Goal: Transaction & Acquisition: Purchase product/service

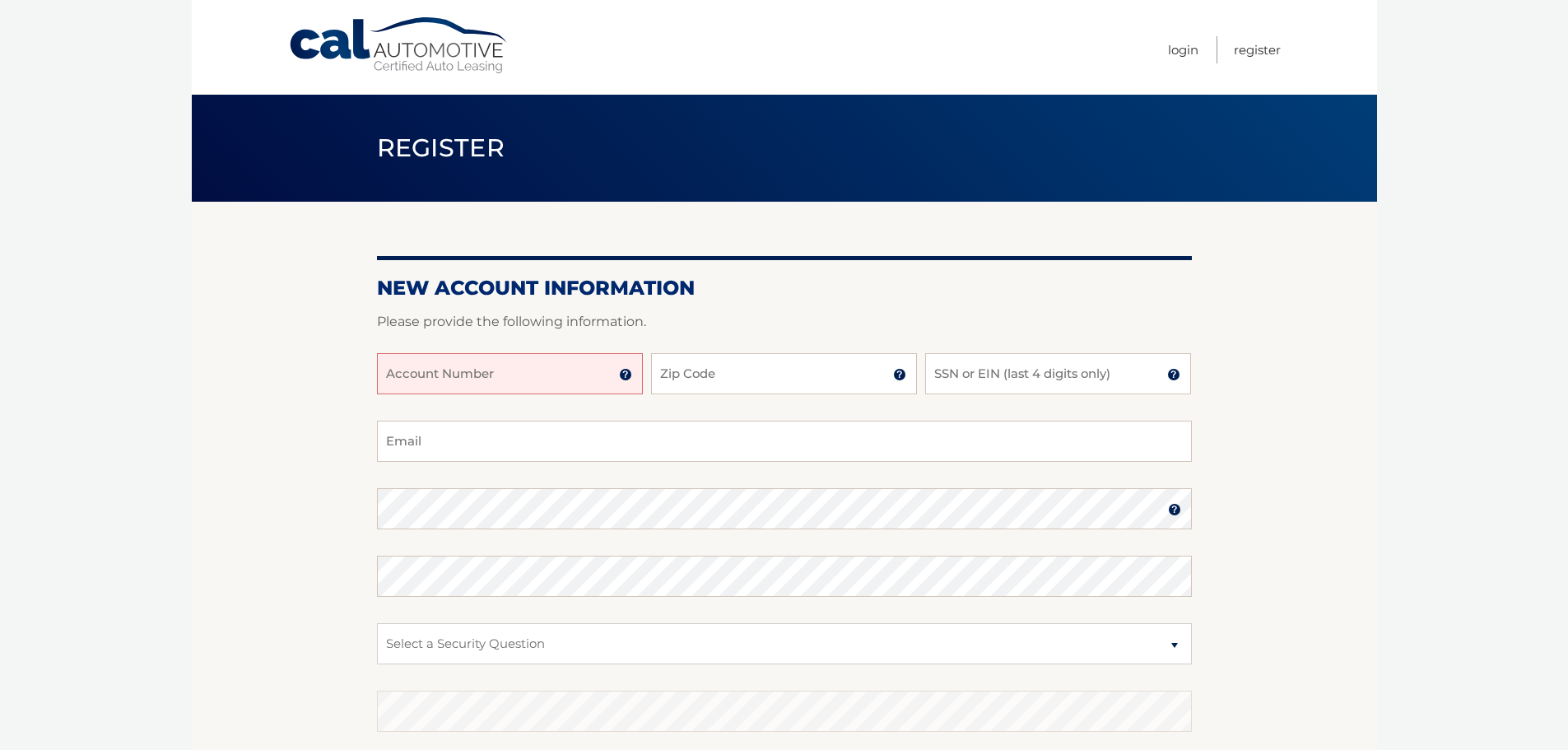
click at [594, 371] on input "Account Number" at bounding box center [509, 374] width 266 height 42
type input "44456009332"
click at [729, 373] on input "Zip Code" at bounding box center [784, 374] width 266 height 42
type input "33076"
click at [952, 385] on input "SSN or EIN (last 4 digits only)" at bounding box center [1058, 374] width 266 height 42
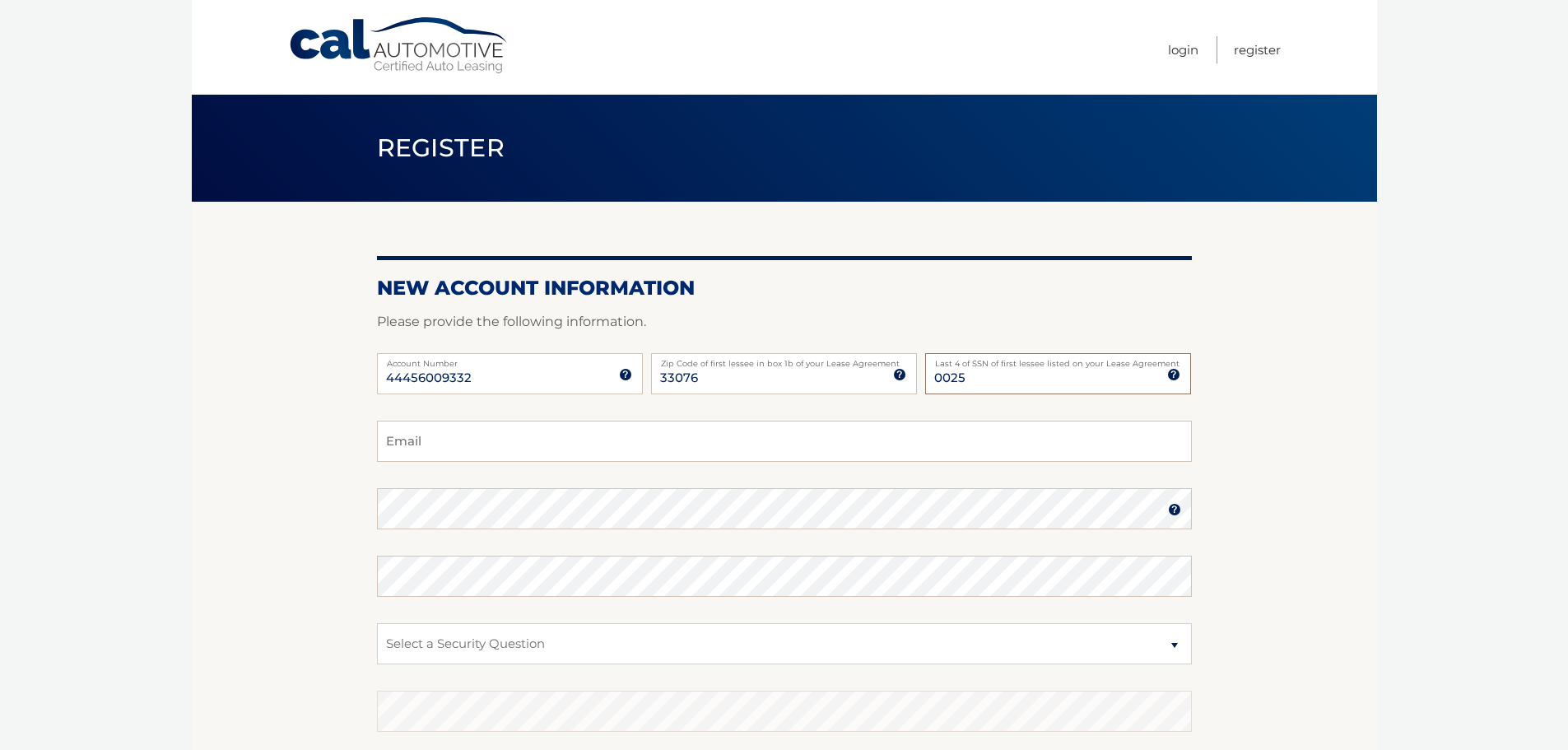
type input "0025"
click at [555, 438] on input "Email" at bounding box center [784, 442] width 815 height 42
type input "sandra1906@gmail.com"
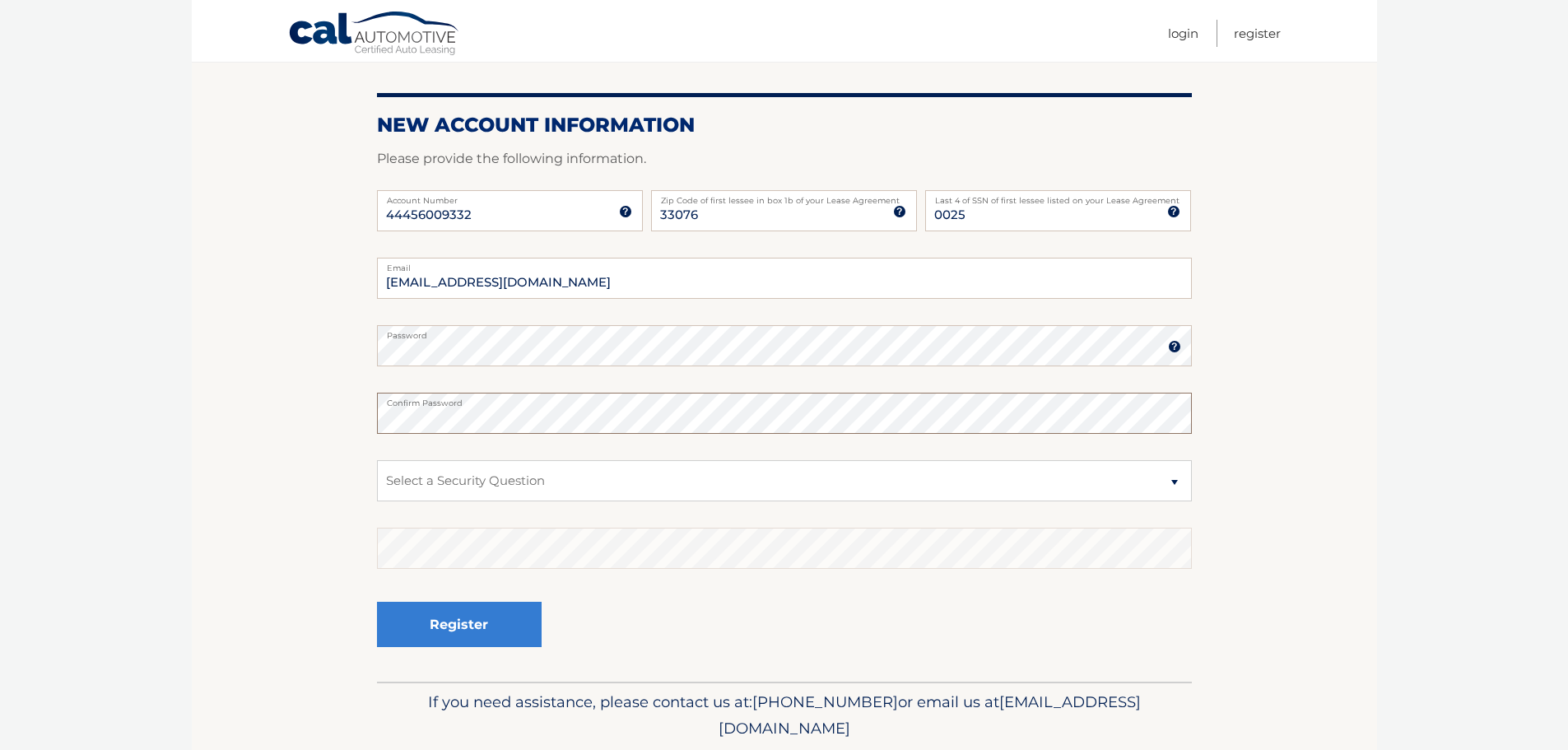
scroll to position [165, 0]
click at [535, 480] on select "Select a Security Question What was the name of your elementary school? What is…" at bounding box center [784, 479] width 815 height 42
click at [377, 458] on select "Select a Security Question What was the name of your elementary school? What is…" at bounding box center [784, 479] width 815 height 42
click at [787, 476] on select "Select a Security Question What was the name of your elementary school? What is…" at bounding box center [784, 479] width 815 height 42
select select "4"
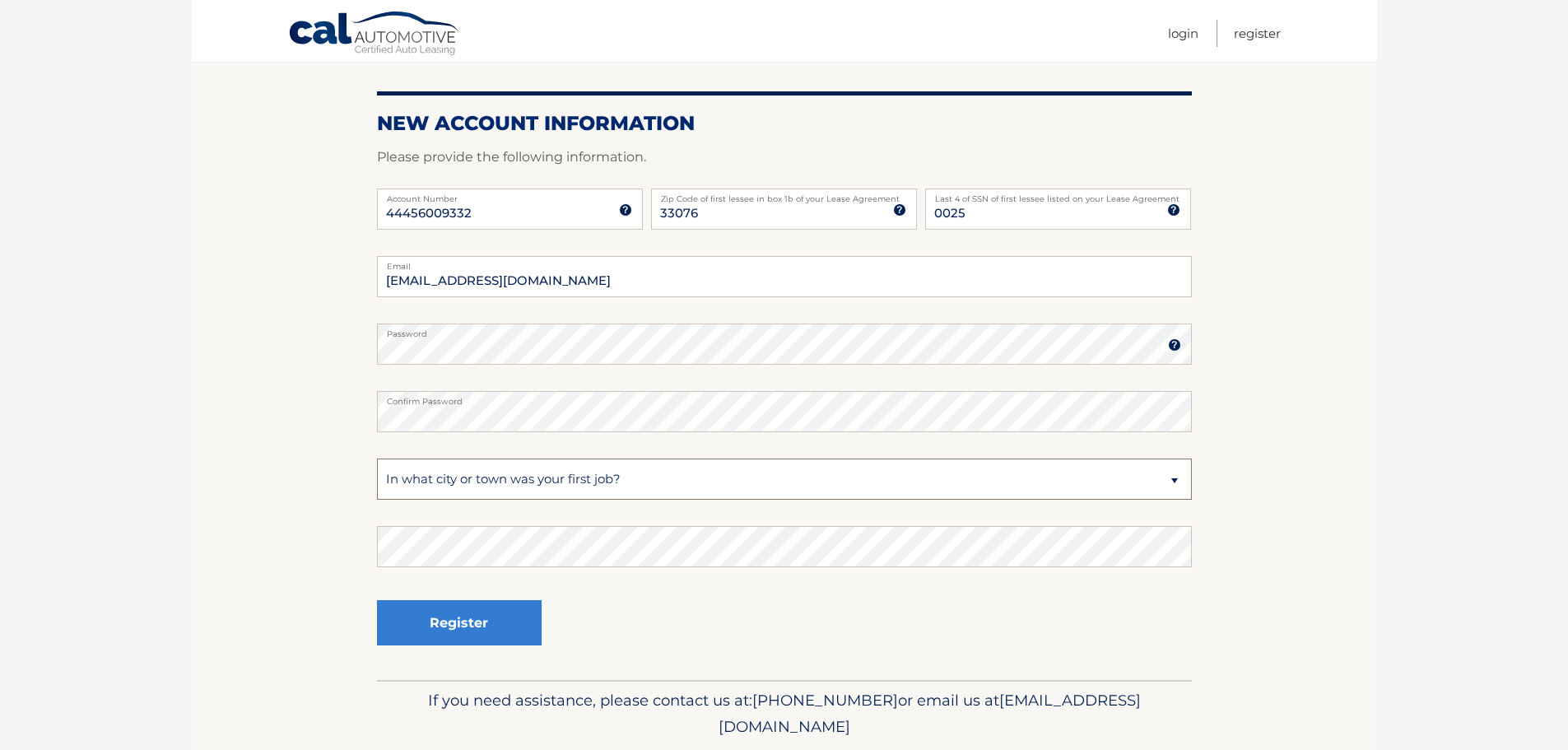
click at [377, 458] on select "Select a Security Question What was the name of your elementary school? What is…" at bounding box center [784, 479] width 815 height 42
click at [471, 626] on button "Register" at bounding box center [459, 623] width 165 height 45
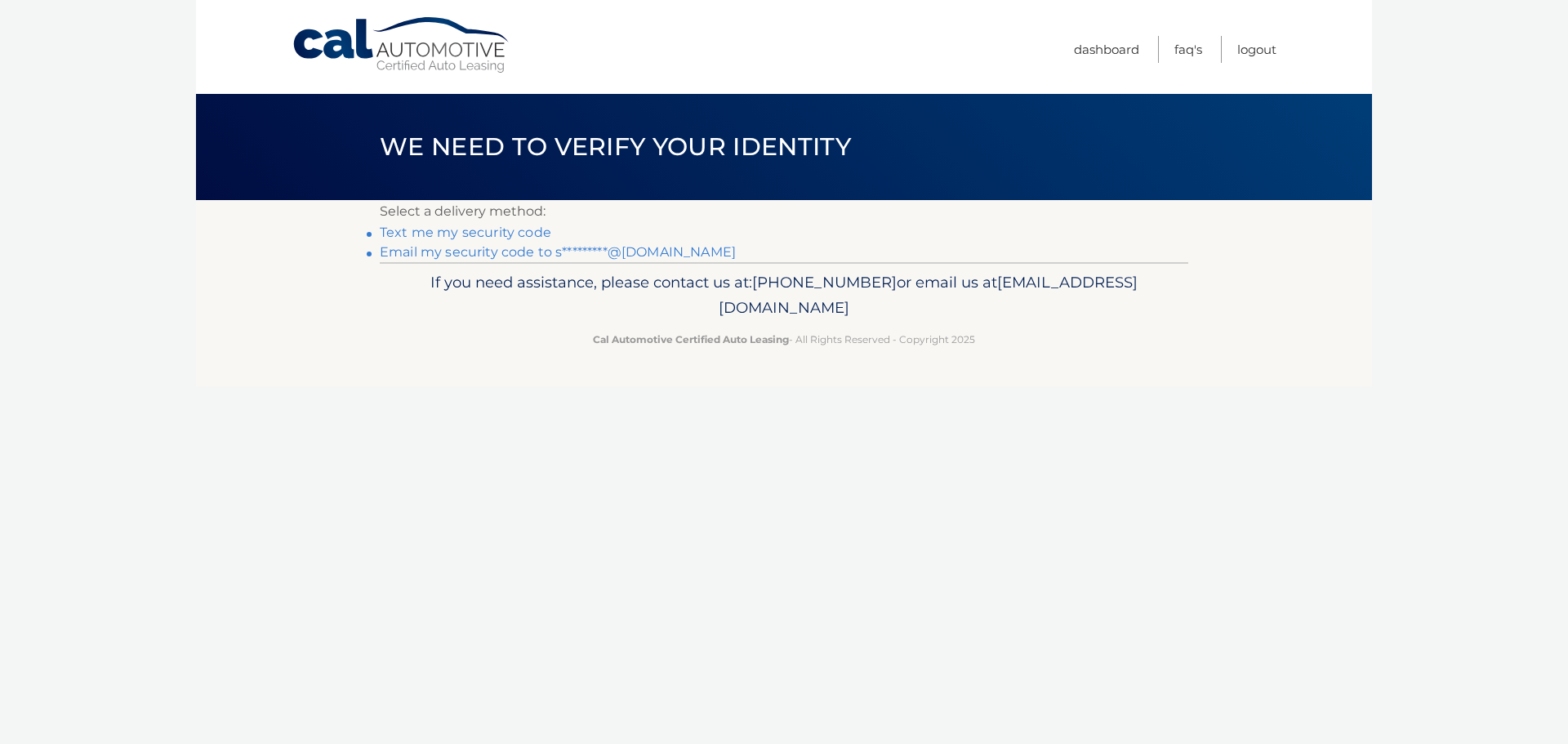
click at [511, 232] on link "Text me my security code" at bounding box center [466, 232] width 172 height 15
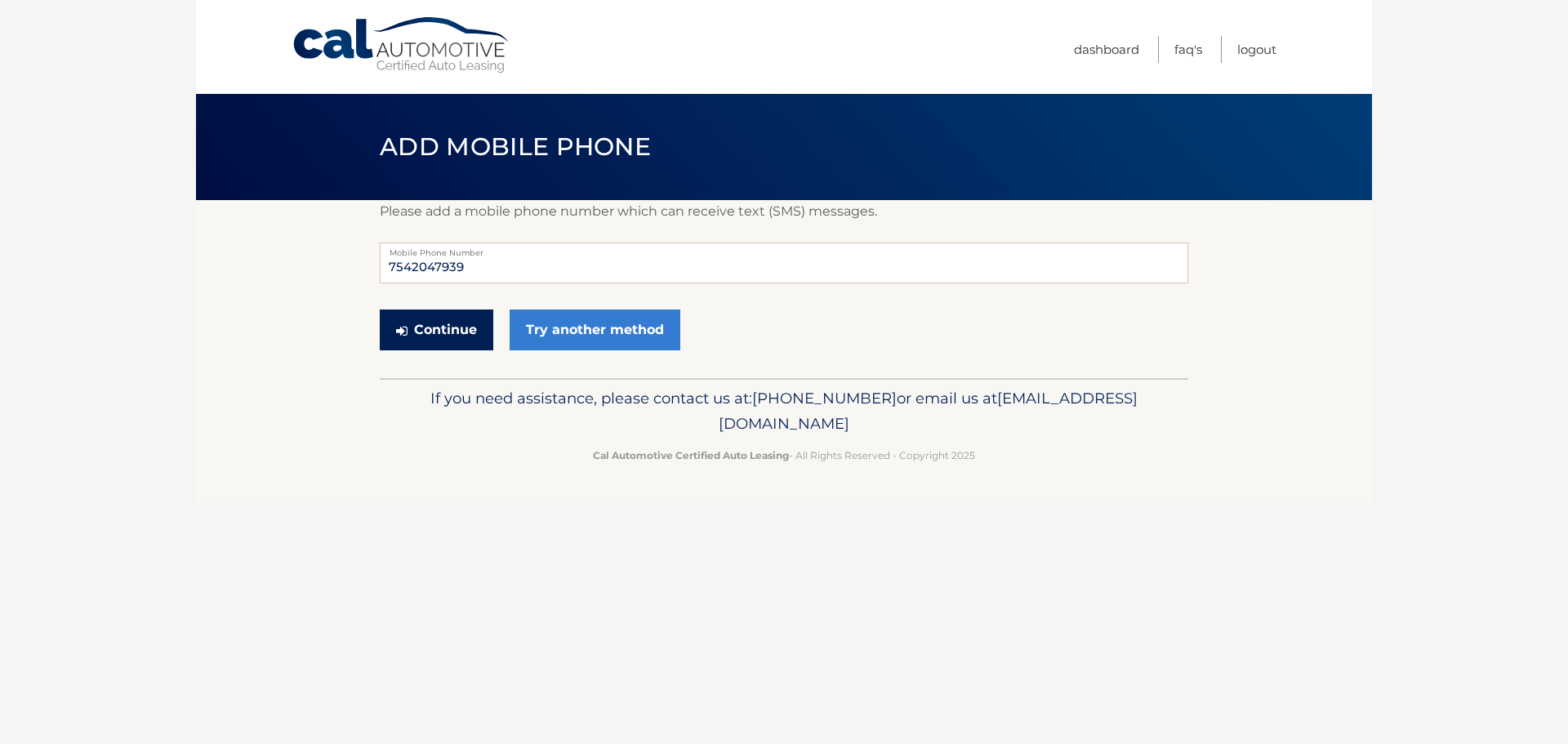
click at [454, 329] on button "Continue" at bounding box center [436, 330] width 113 height 41
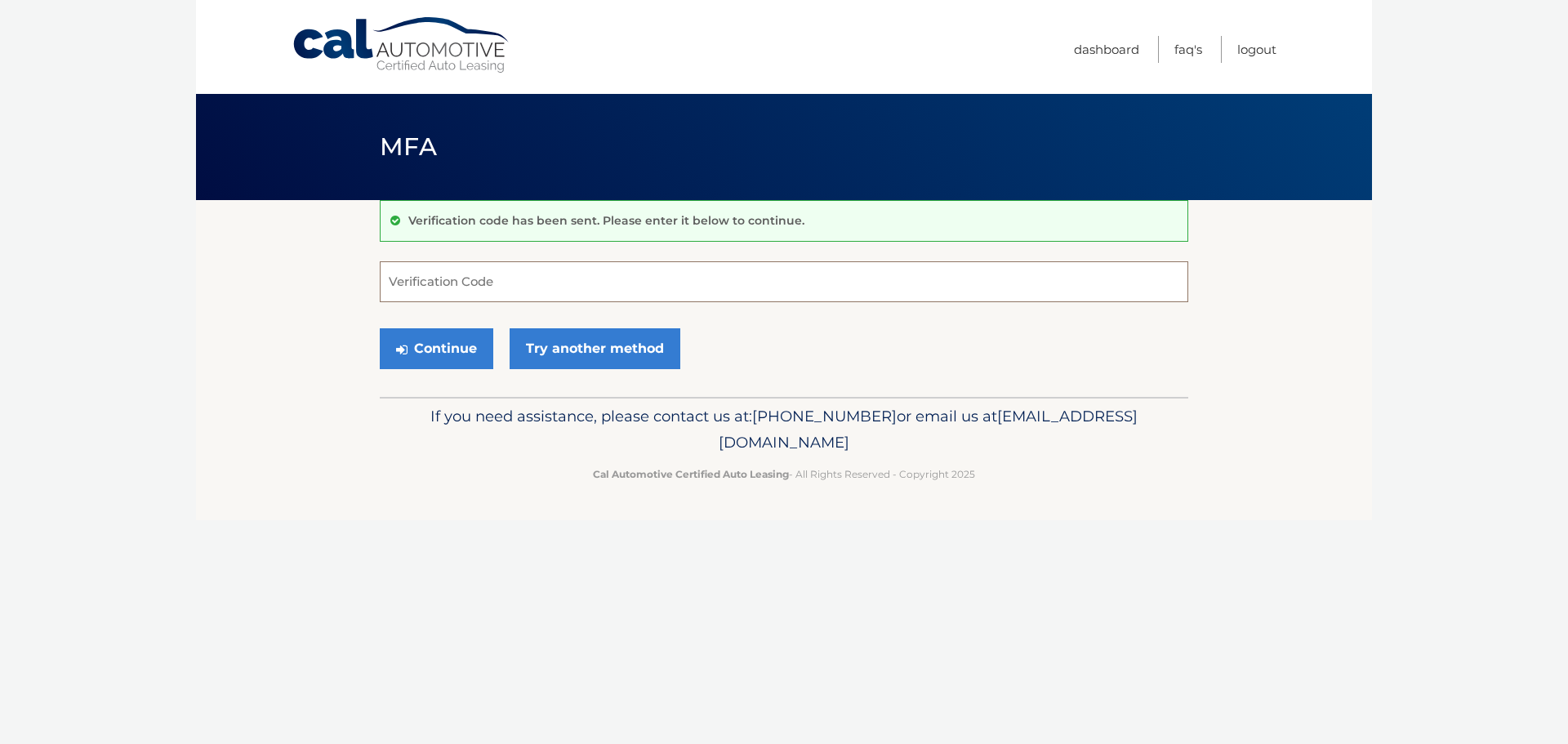
click at [451, 286] on input "Verification Code" at bounding box center [784, 282] width 808 height 41
type input "118512"
click at [428, 343] on button "Continue" at bounding box center [436, 349] width 113 height 41
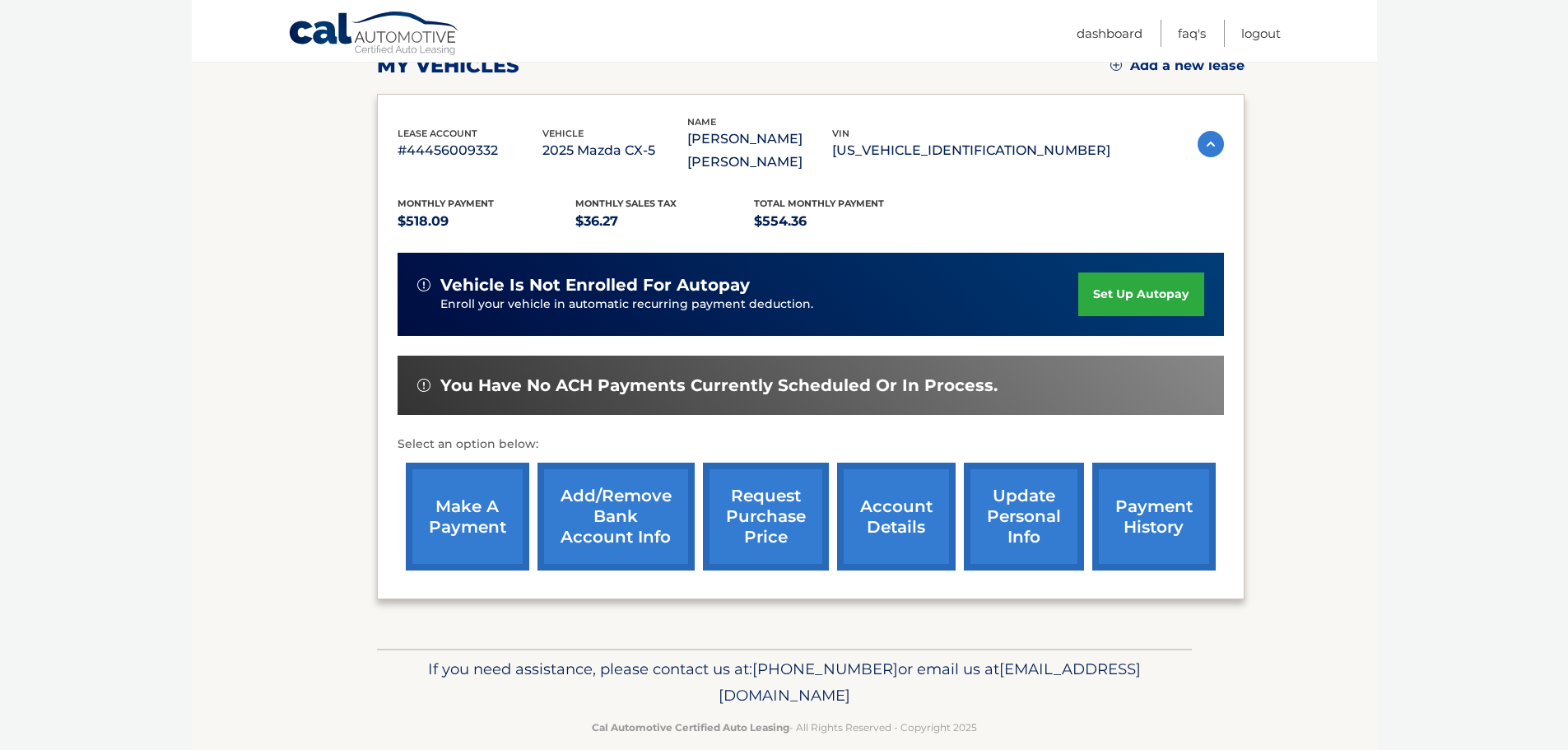
scroll to position [248, 0]
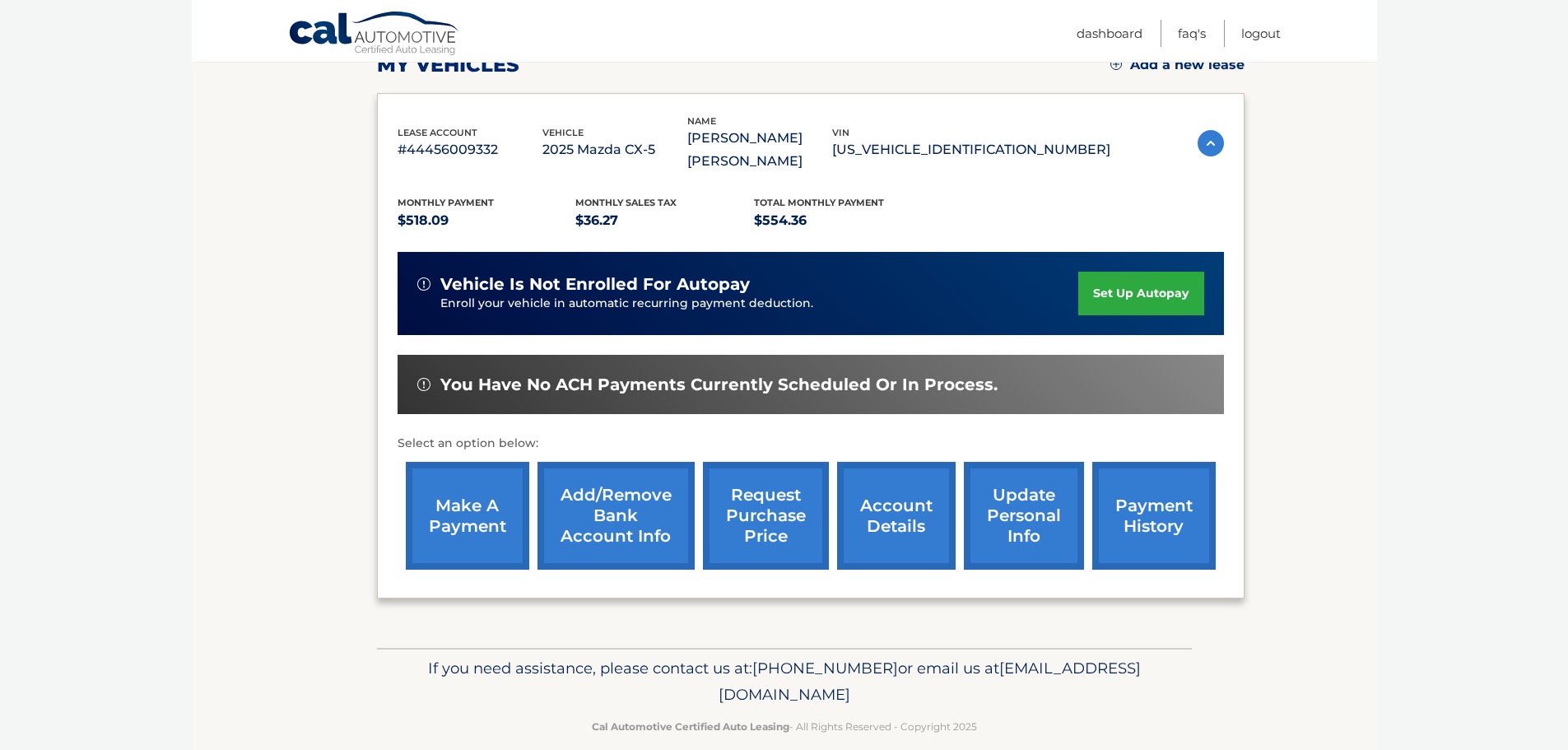
click at [465, 488] on link "make a payment" at bounding box center [467, 515] width 124 height 107
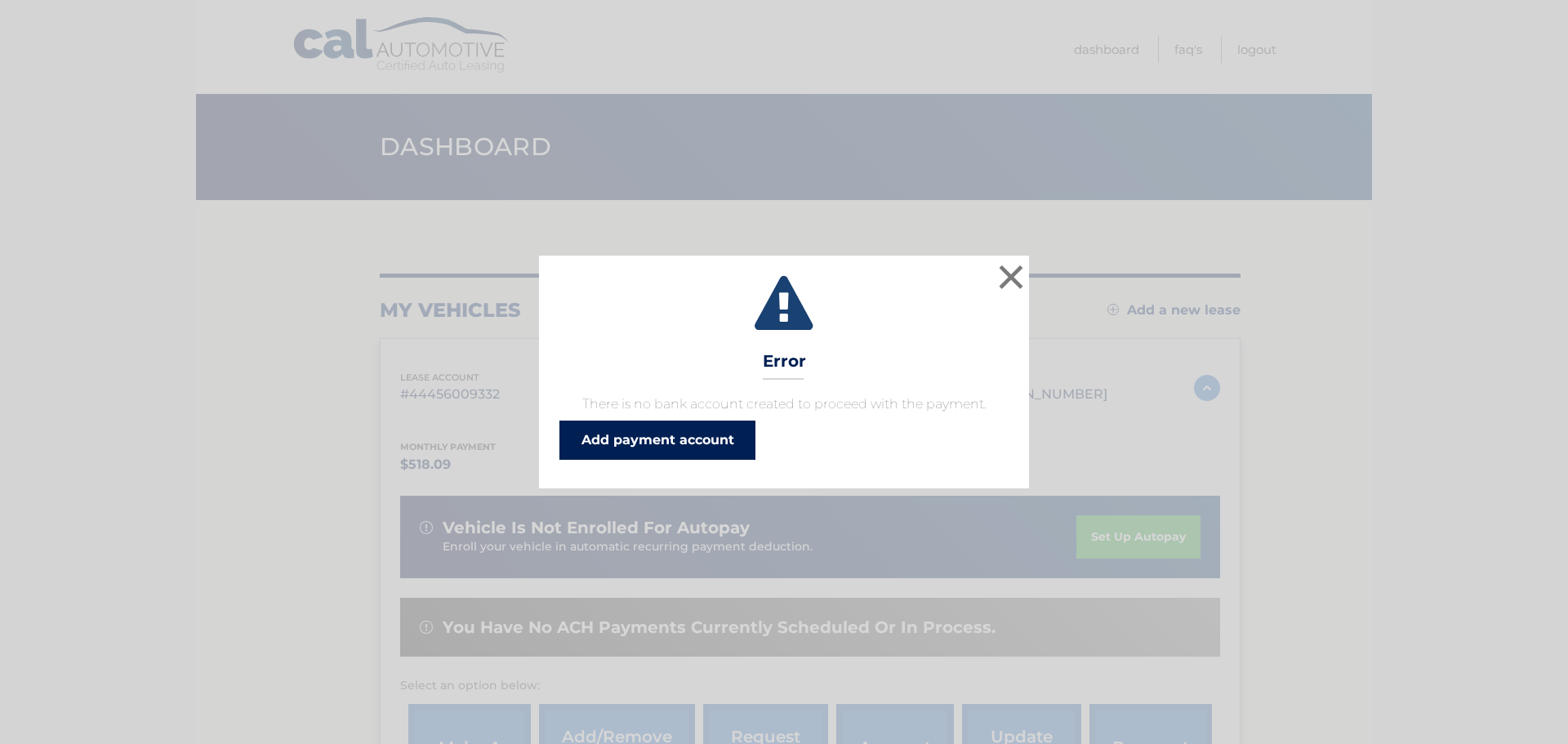
click at [636, 430] on link "Add payment account" at bounding box center [657, 440] width 196 height 40
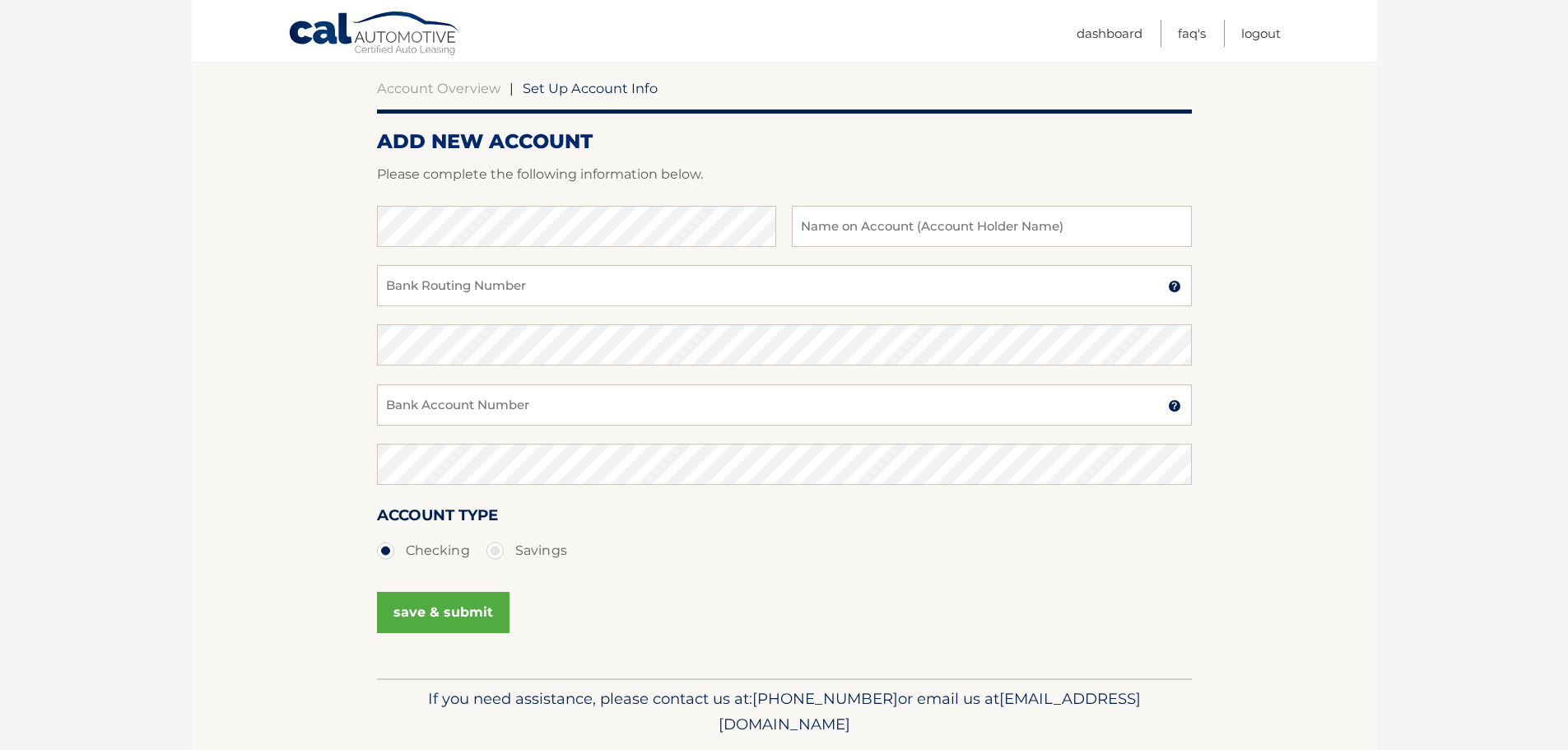
scroll to position [165, 0]
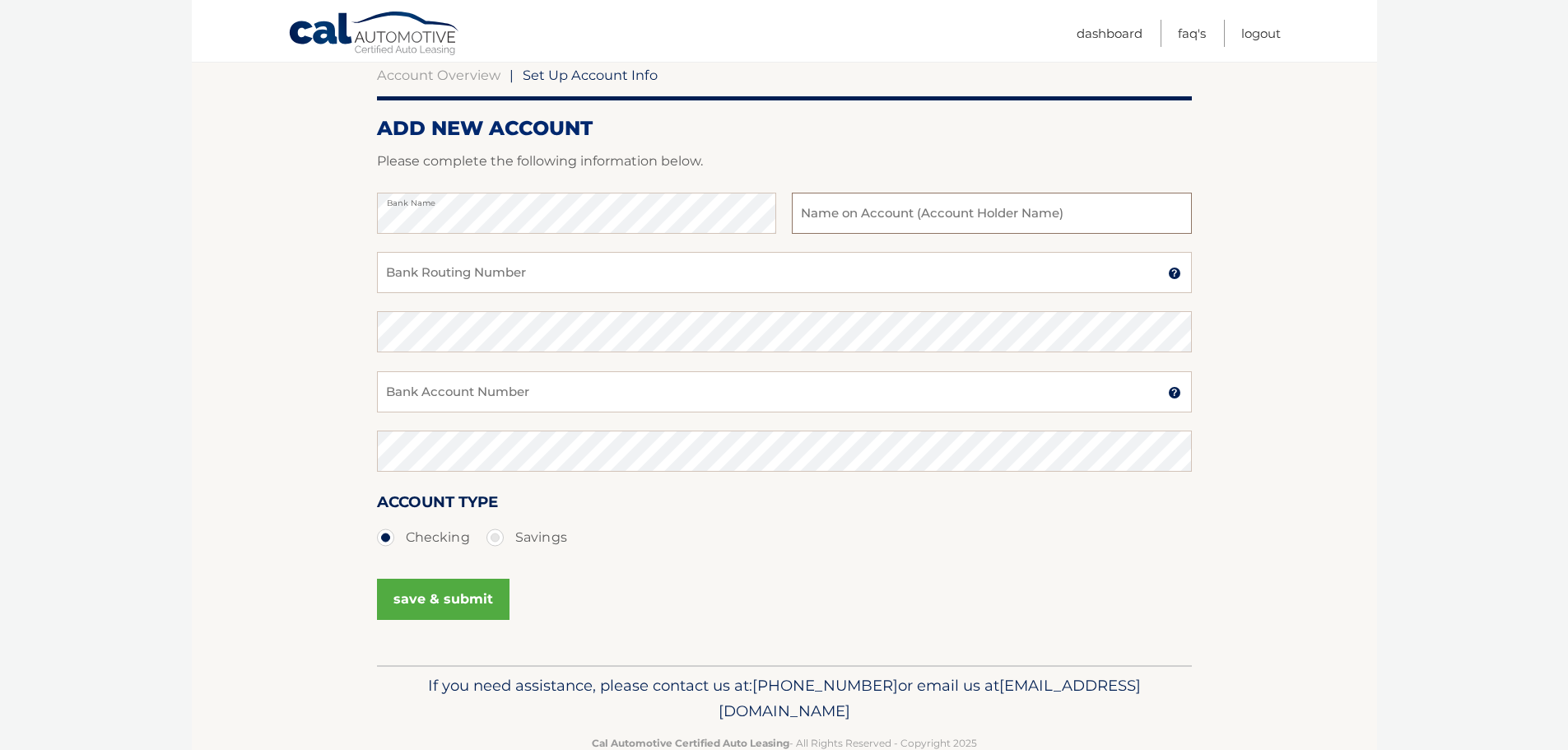
click at [809, 213] on input "text" at bounding box center [991, 213] width 399 height 42
type input "[PERSON_NAME]"
click at [561, 273] on input "Bank Routing Number" at bounding box center [784, 273] width 815 height 42
type input "266086554"
click at [593, 395] on input "Bank Account Number" at bounding box center [784, 392] width 815 height 42
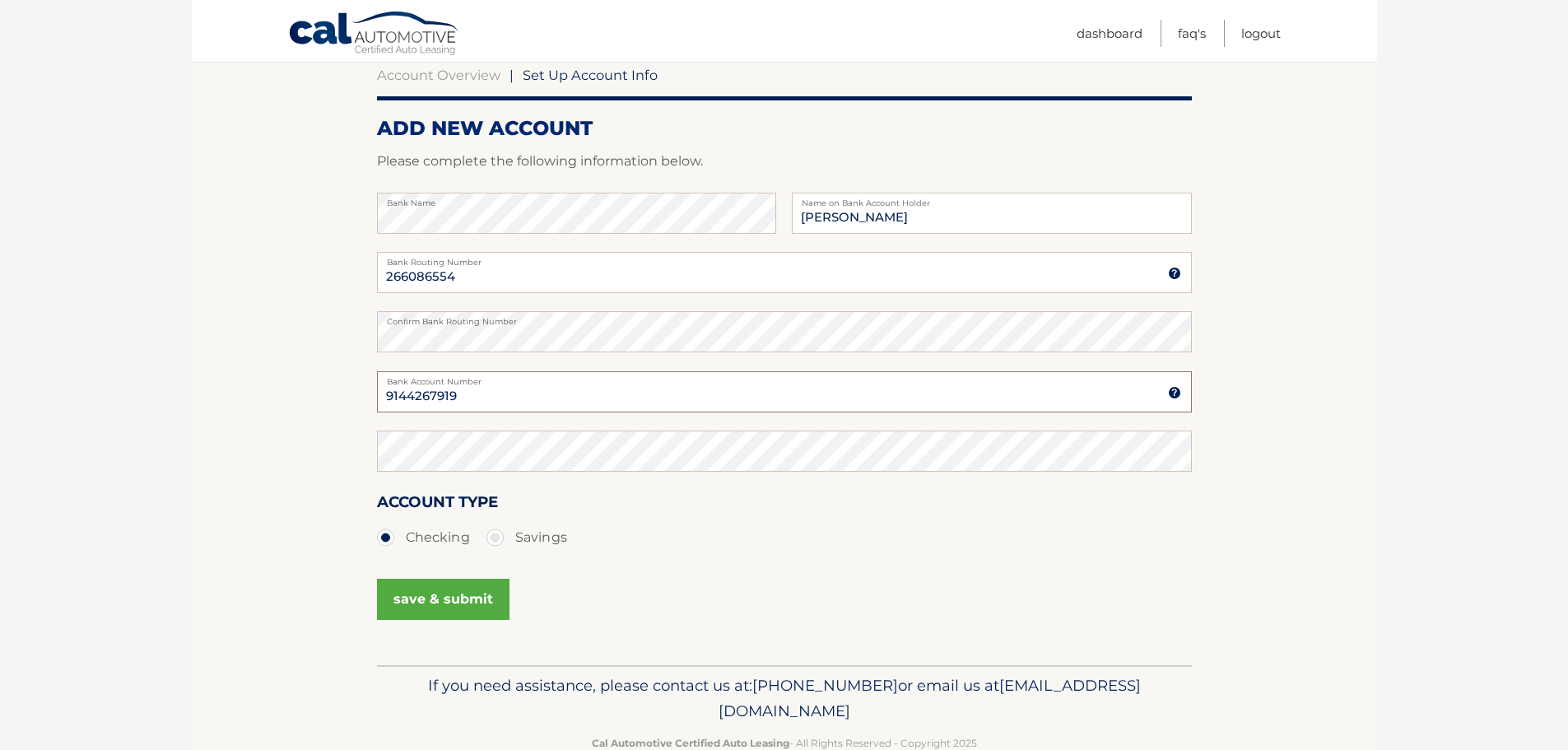
type input "9144267919"
click at [428, 598] on button "save & submit" at bounding box center [443, 599] width 133 height 42
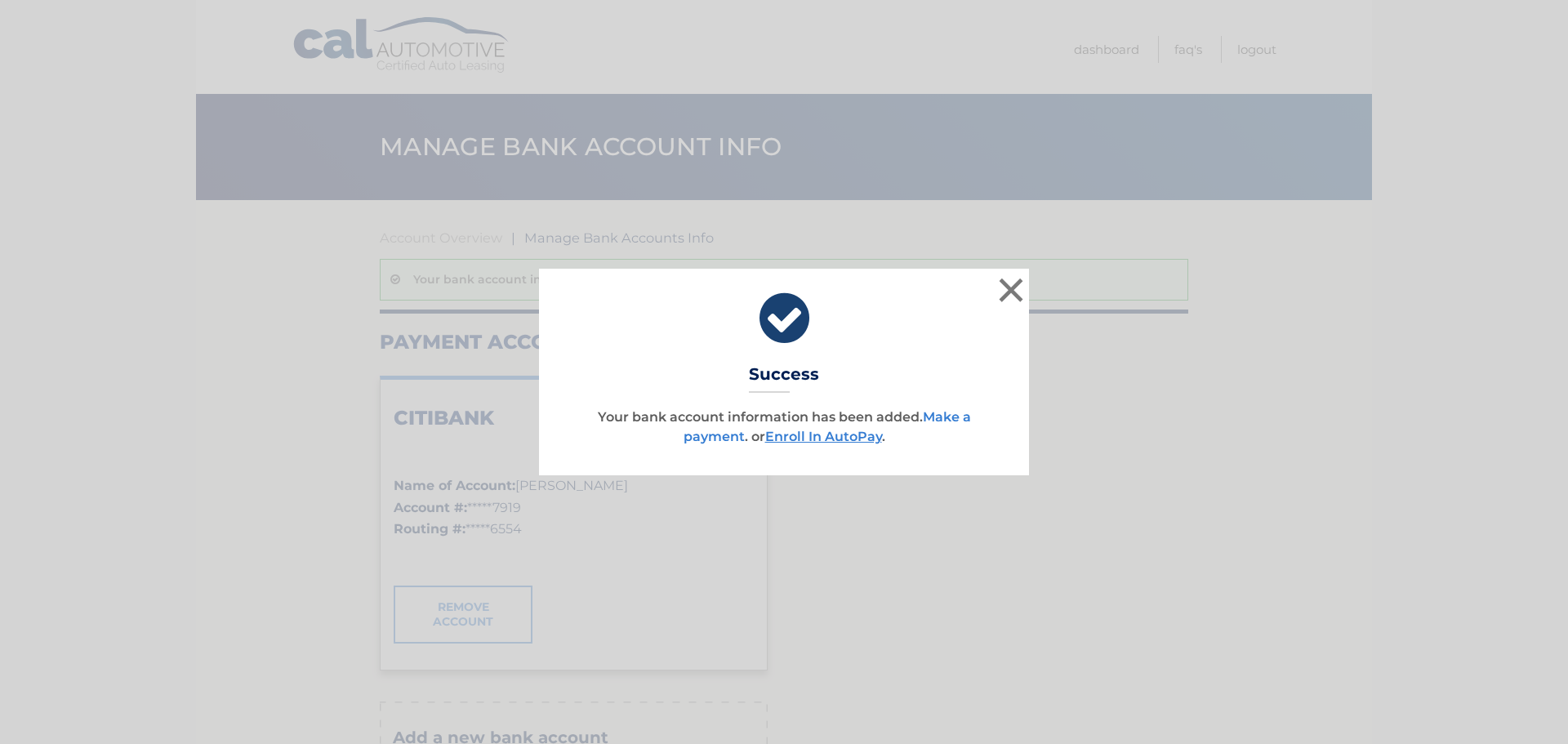
click at [708, 435] on link "Make a payment" at bounding box center [827, 426] width 287 height 35
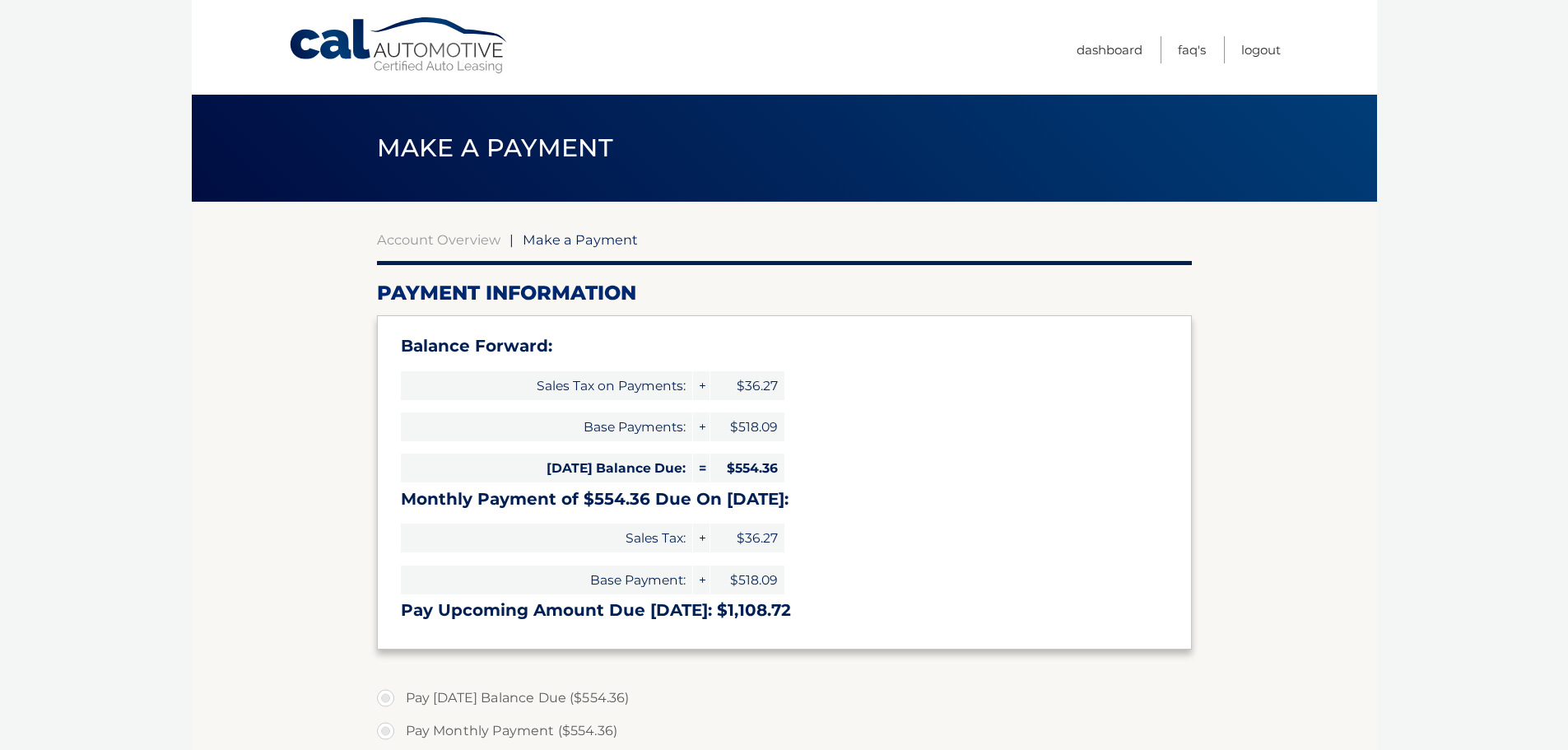
select select "ZGNiZjhjYmQtMjllYS00MmQ5LTk2MmItNzlmNTA2MjZiYzdk"
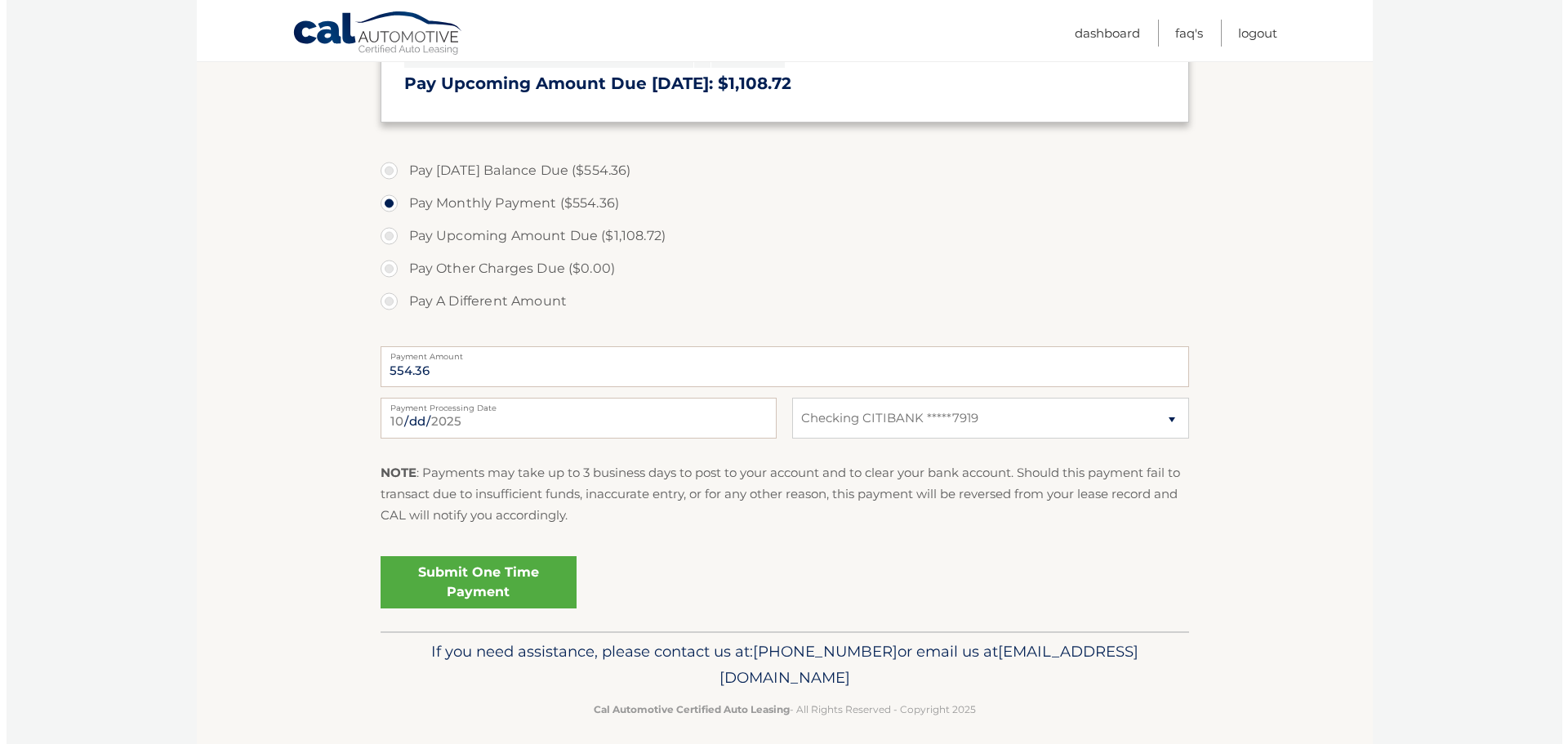
scroll to position [534, 0]
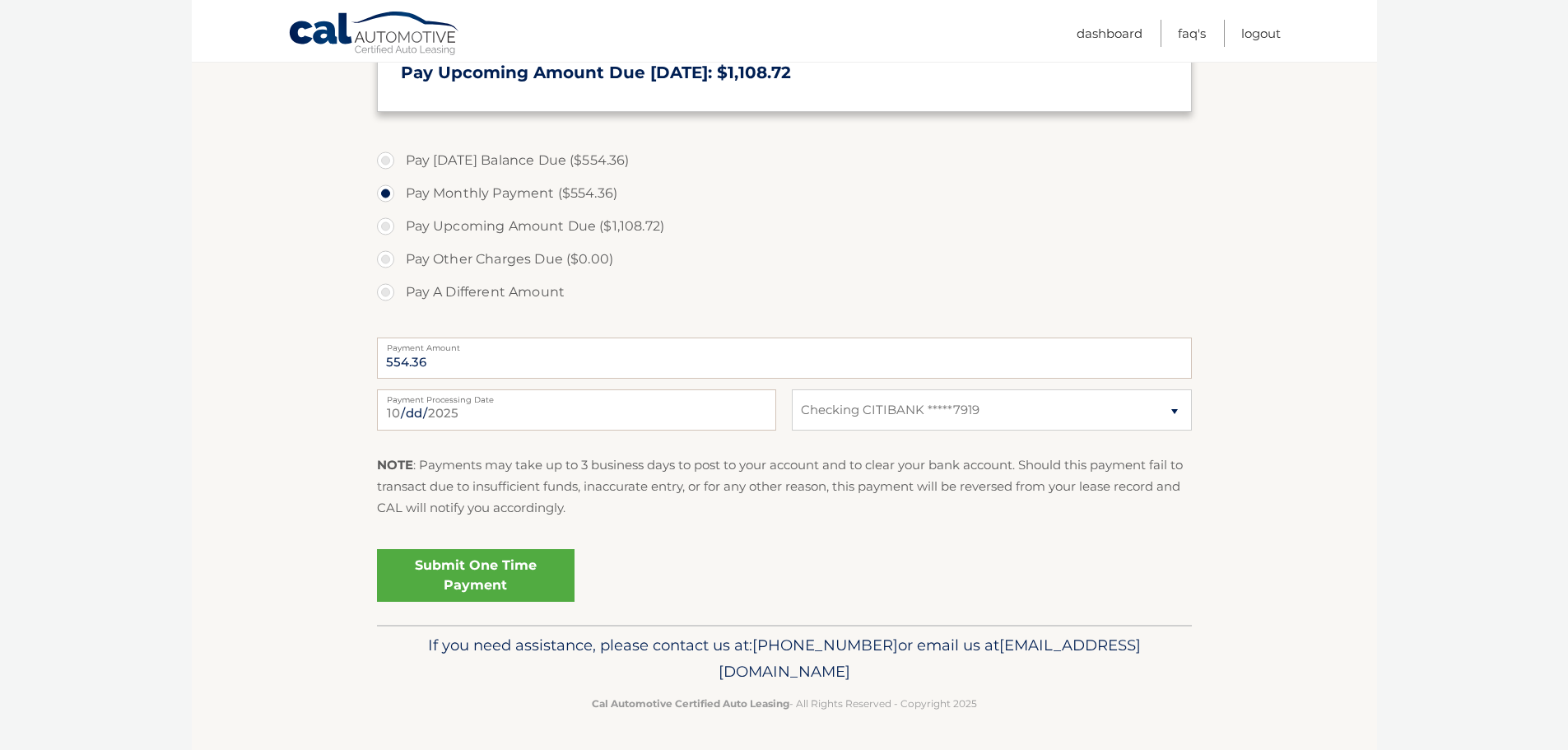
click at [483, 576] on link "Submit One Time Payment" at bounding box center [476, 575] width 198 height 53
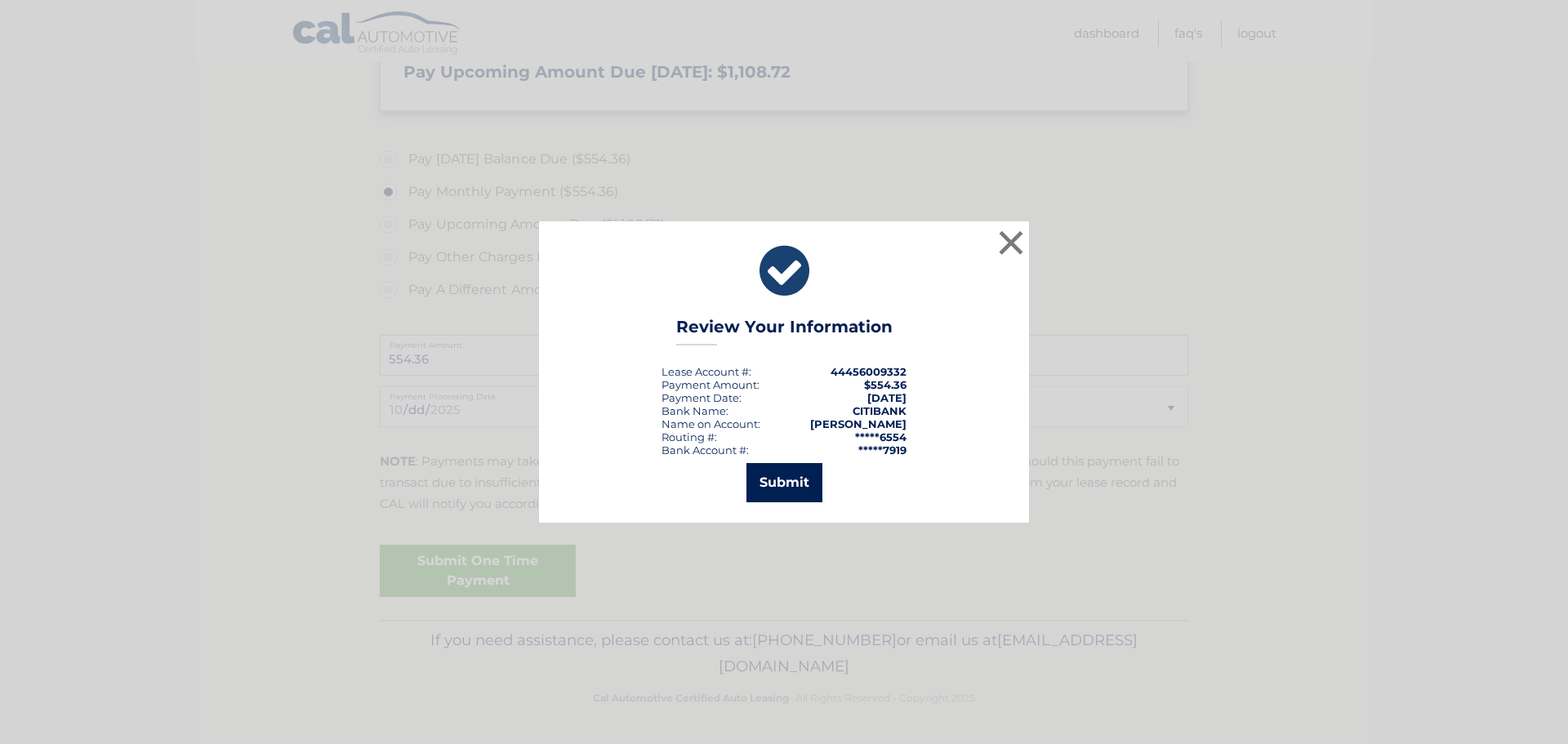
click at [772, 482] on button "Submit" at bounding box center [784, 483] width 76 height 40
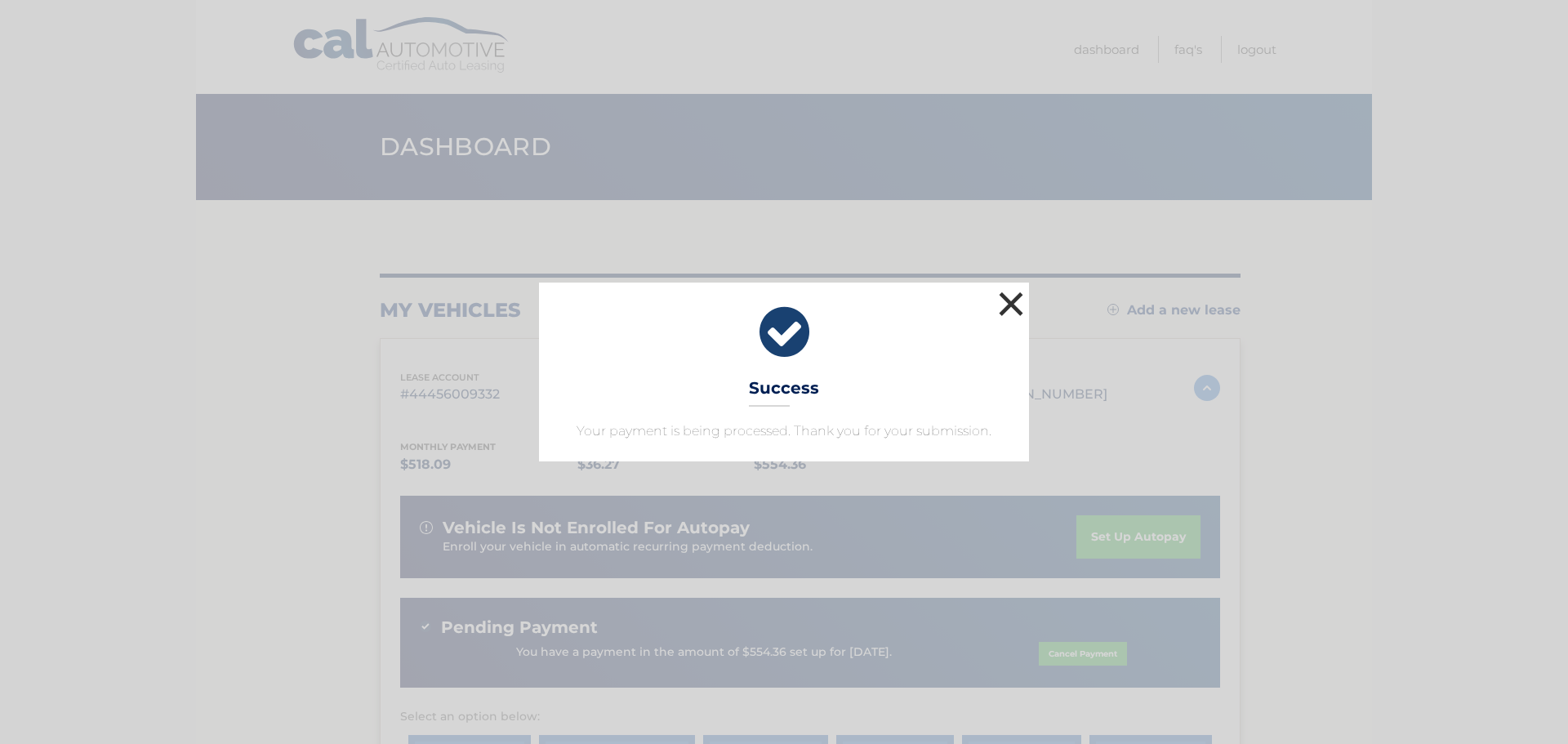
click at [1006, 309] on button "×" at bounding box center [1010, 303] width 33 height 33
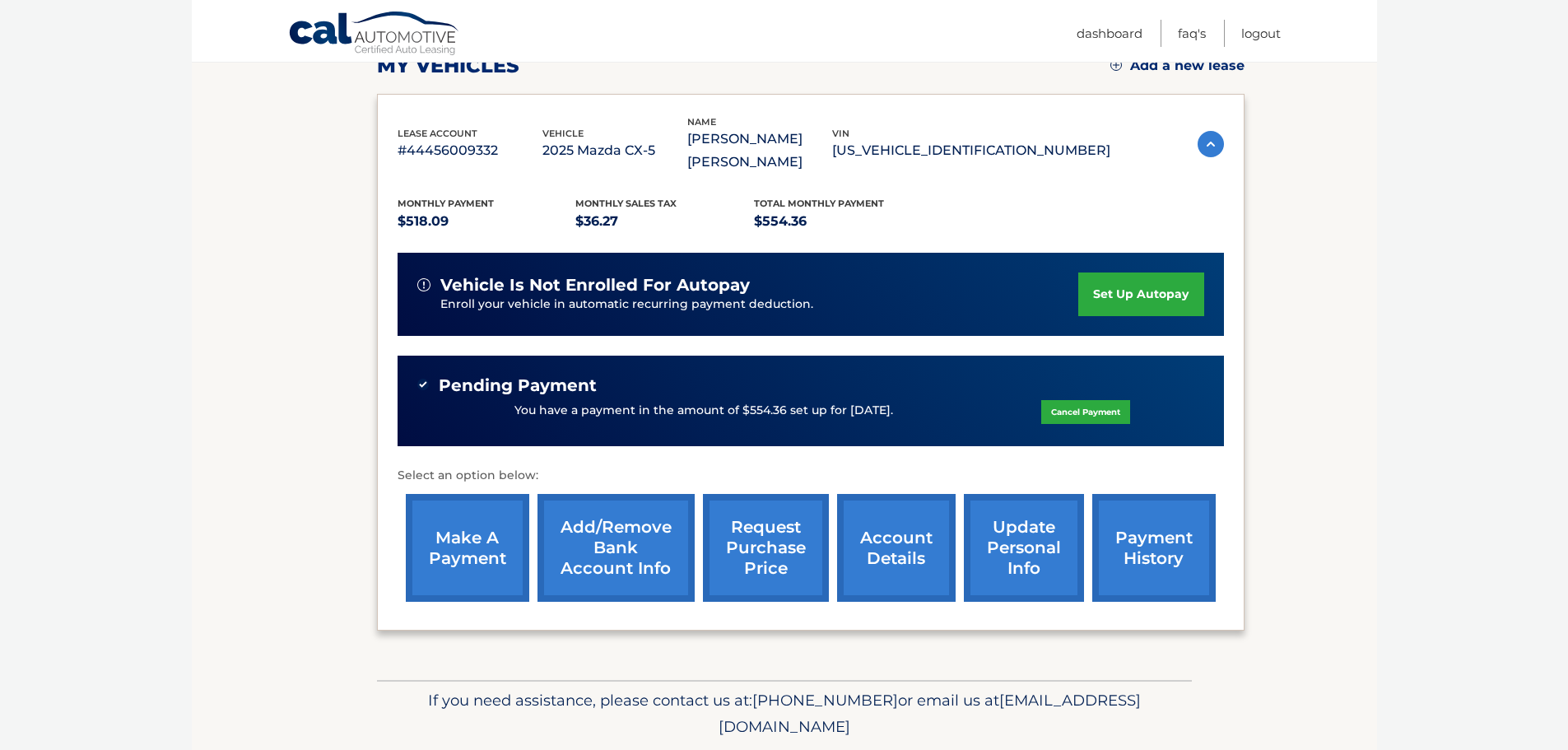
scroll to position [279, 0]
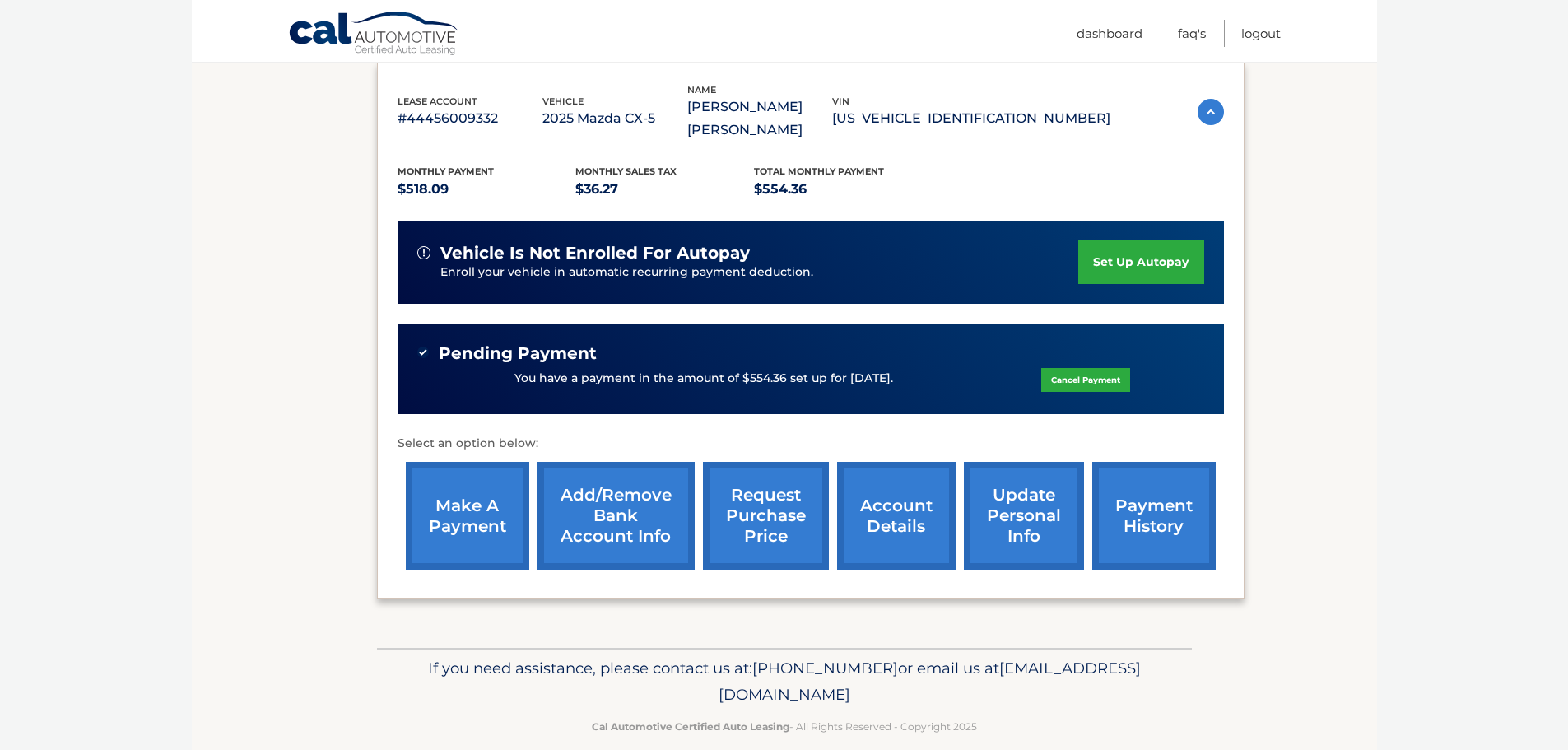
click at [1163, 490] on link "payment history" at bounding box center [1154, 515] width 124 height 107
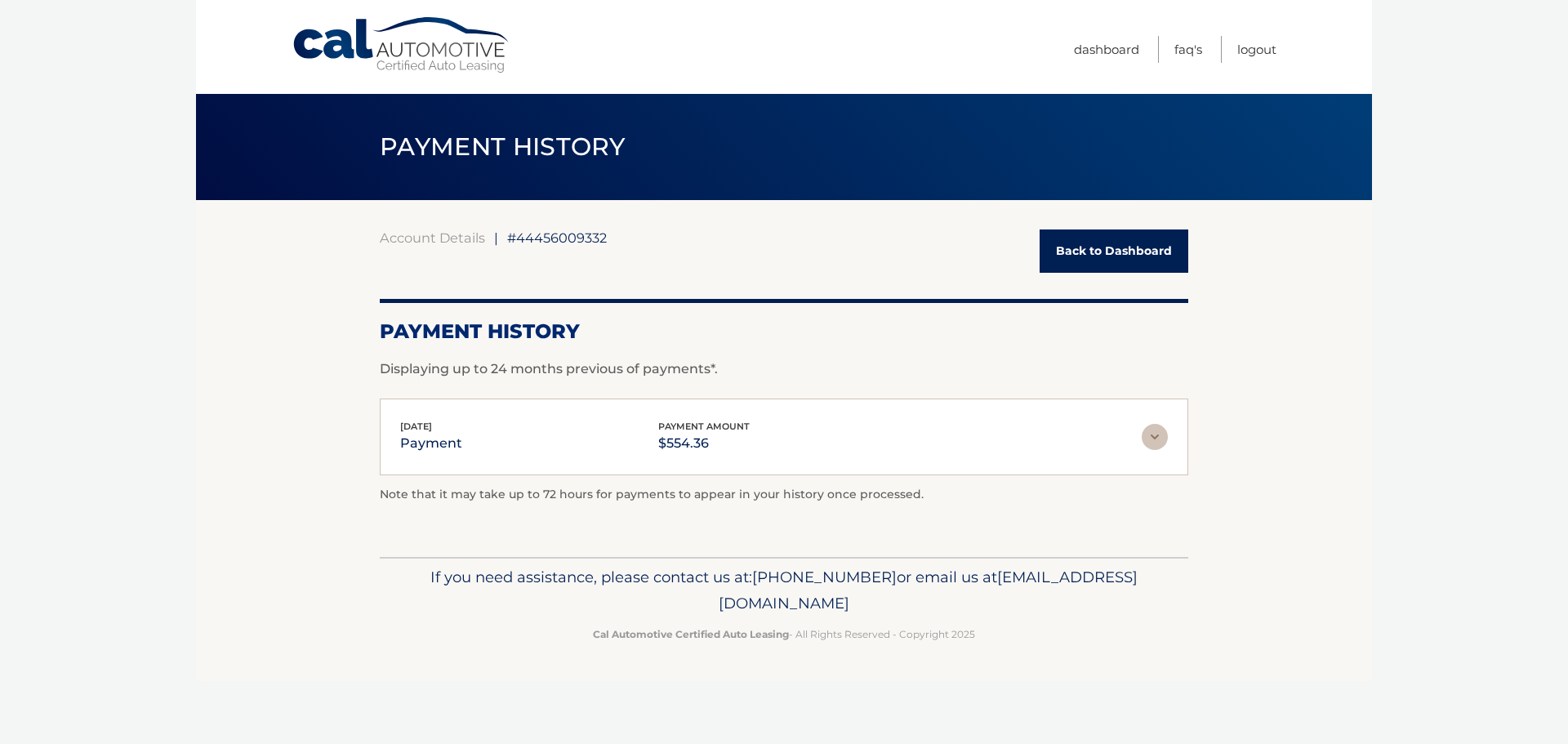
click at [1156, 444] on img at bounding box center [1154, 436] width 26 height 26
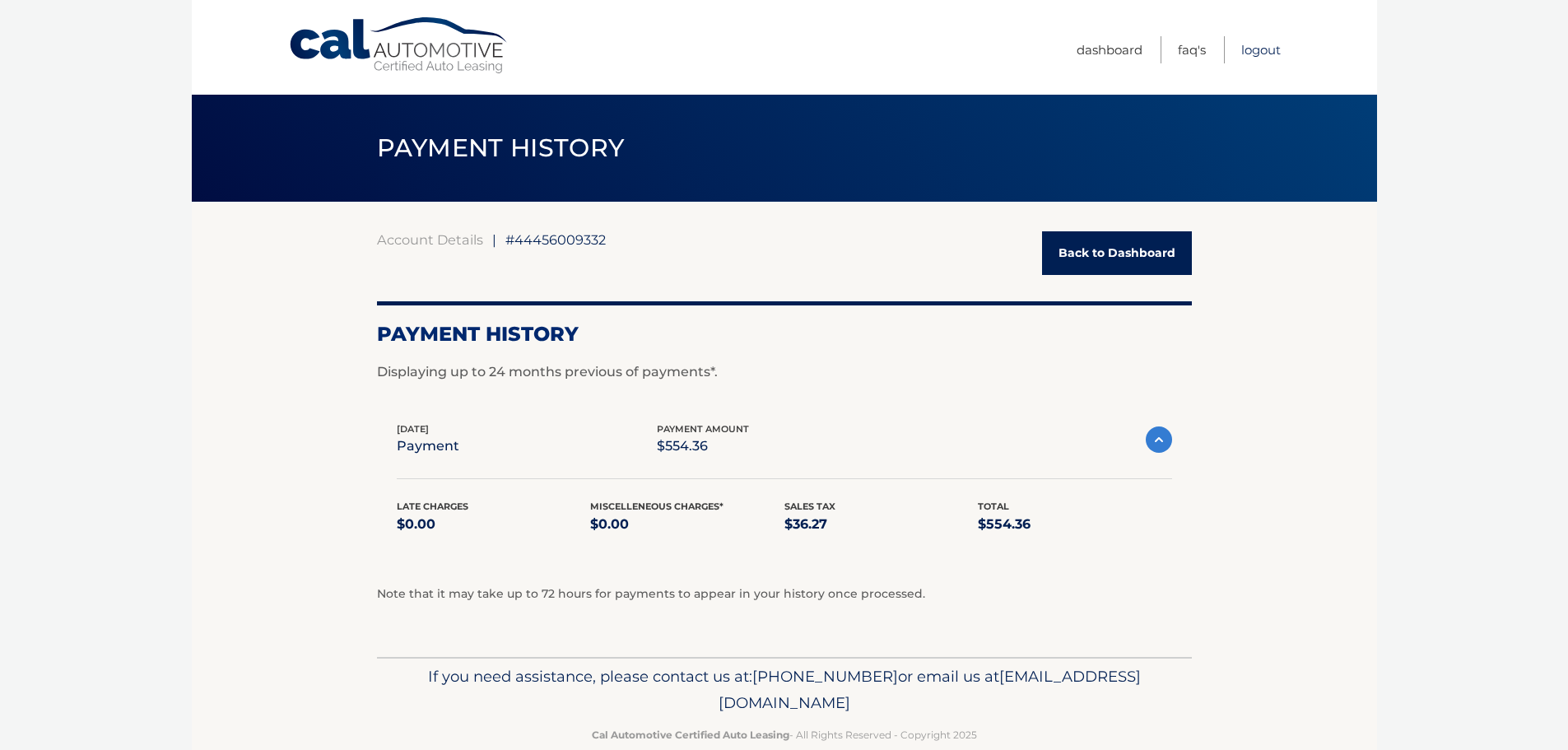
click at [1267, 53] on link "Logout" at bounding box center [1261, 49] width 40 height 27
